Goal: Check status: Check status

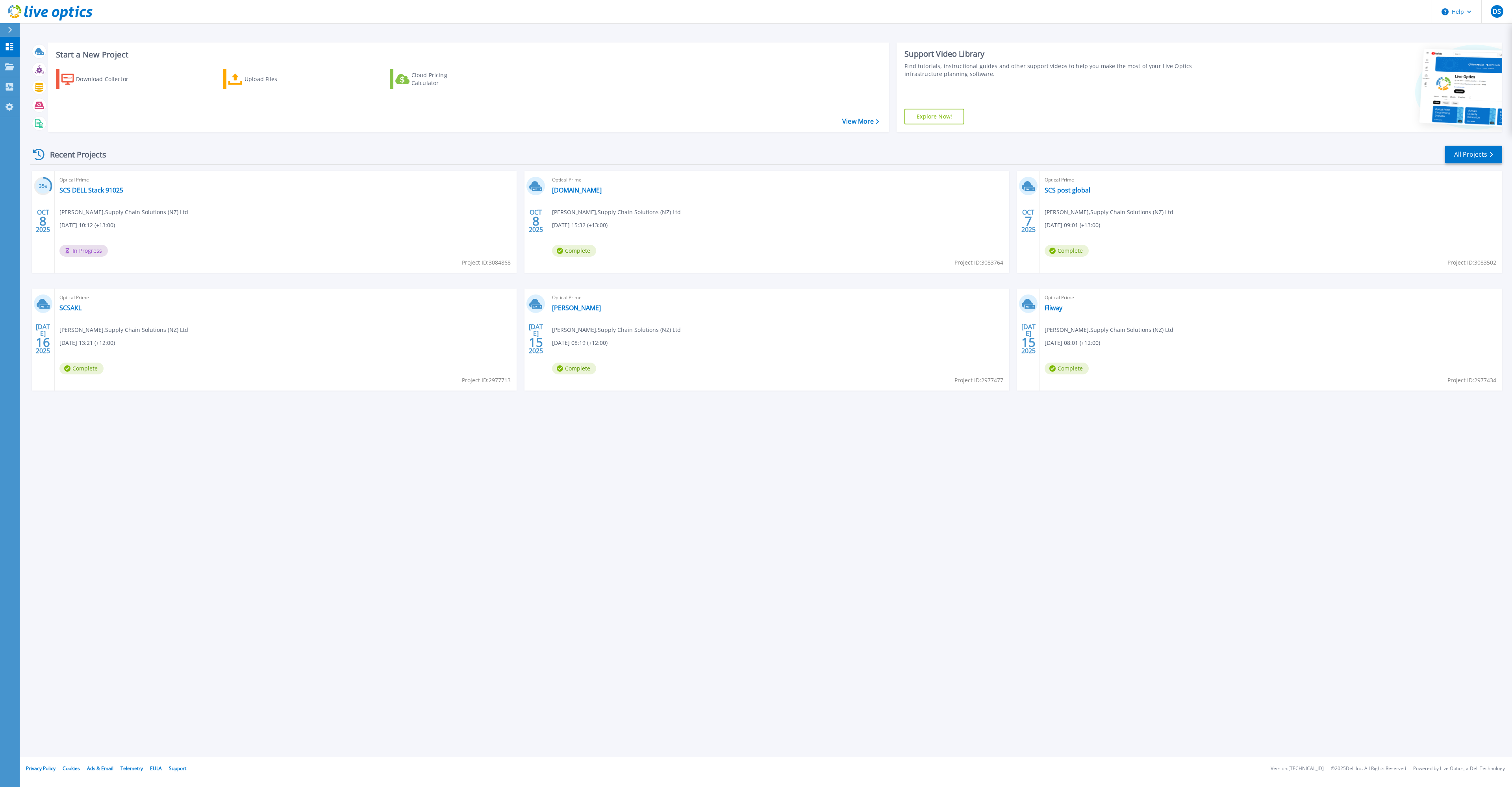
click at [259, 196] on div "Optical Prime SCS DELL Stack 91025 Daniel Shaw , Supply Chain Solutions (NZ) Lt…" at bounding box center [286, 222] width 462 height 102
click at [592, 195] on div "Optical Prime FWVC3.int.fliway.com Daniel Shaw , Supply Chain Solutions (NZ) Lt…" at bounding box center [778, 222] width 462 height 102
click at [592, 190] on link "FWVC3.int.fliway.com" at bounding box center [576, 190] width 50 height 8
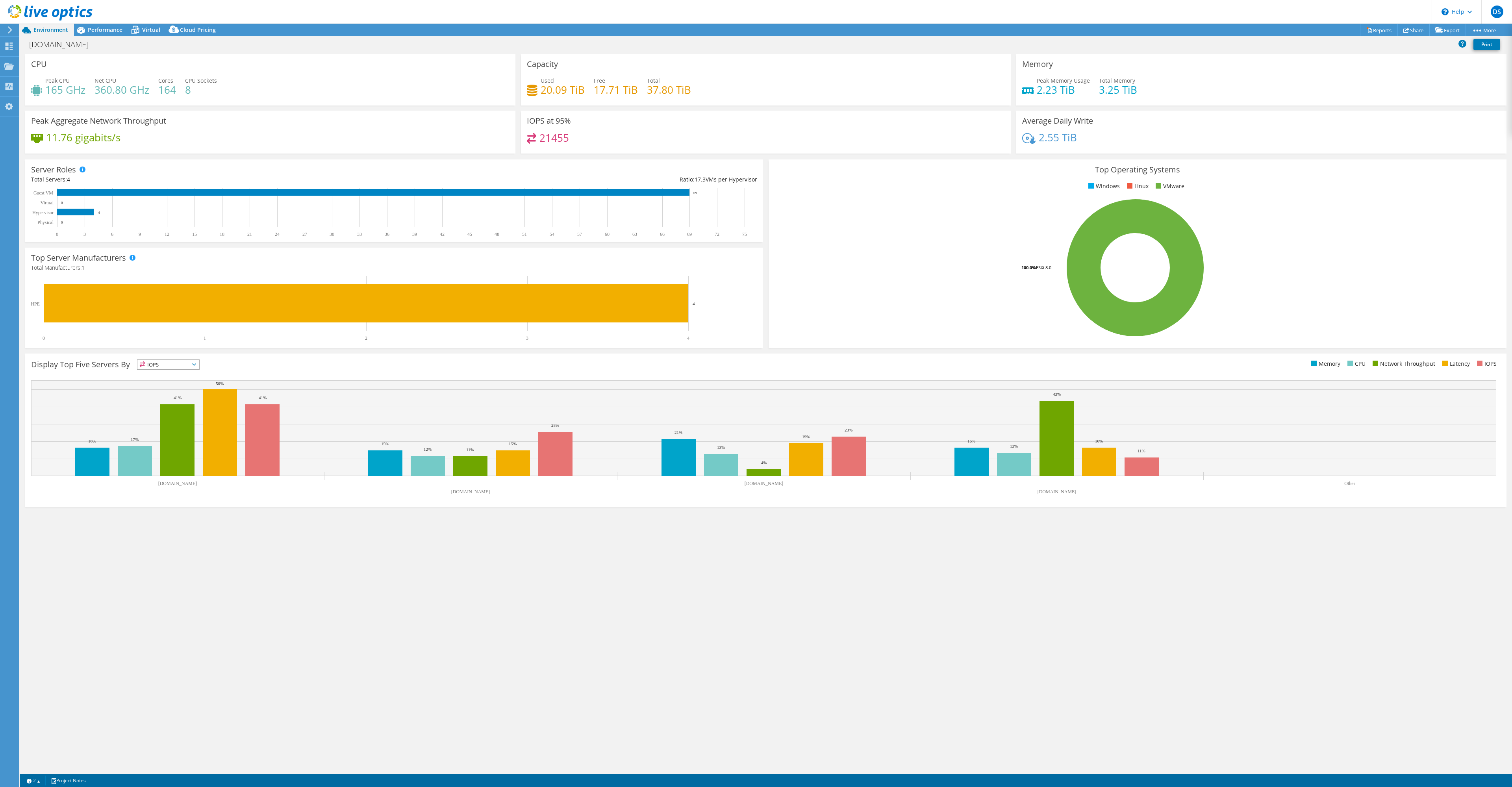
select select "USD"
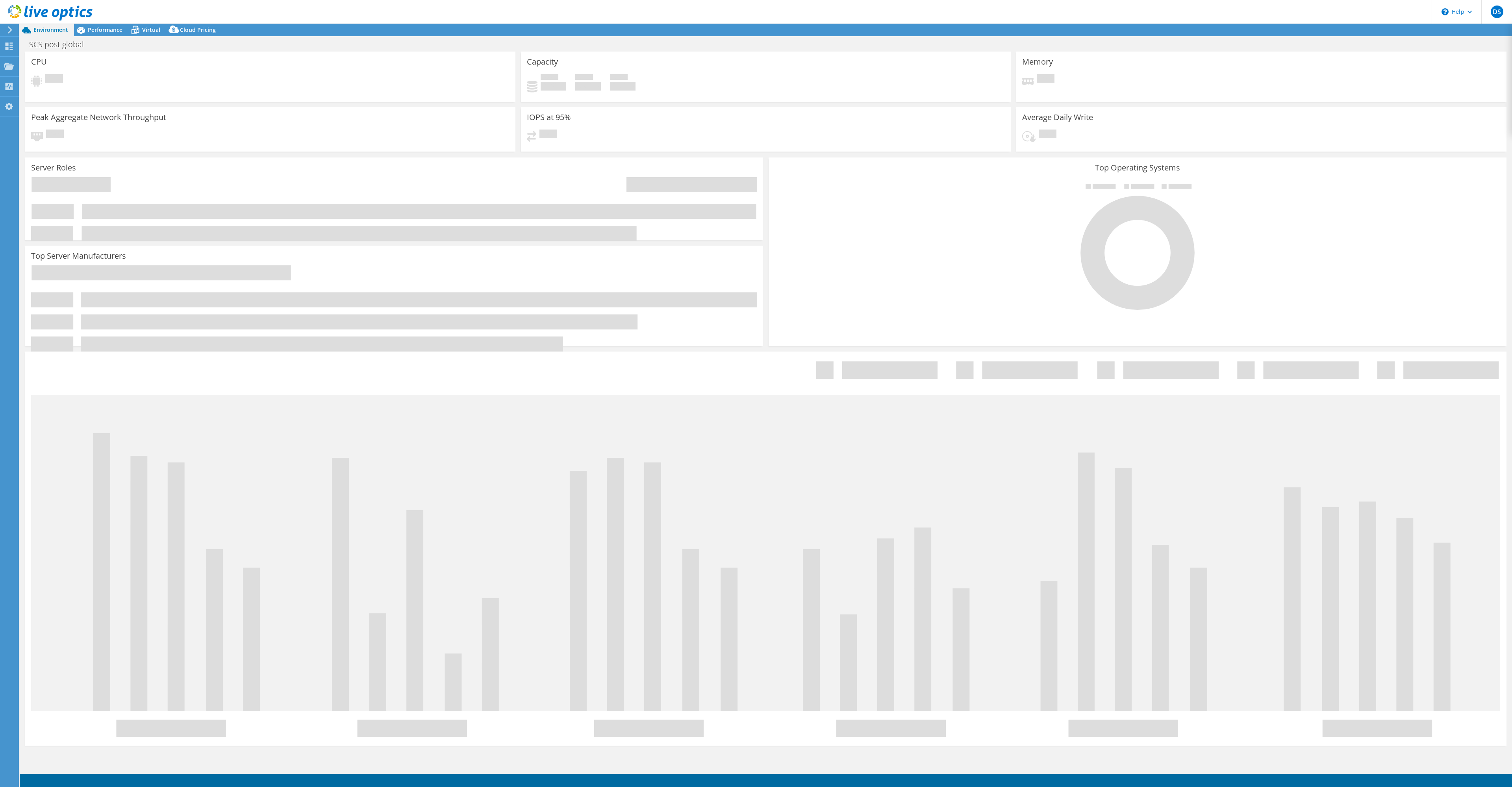
select select "USD"
